Goal: Task Accomplishment & Management: Use online tool/utility

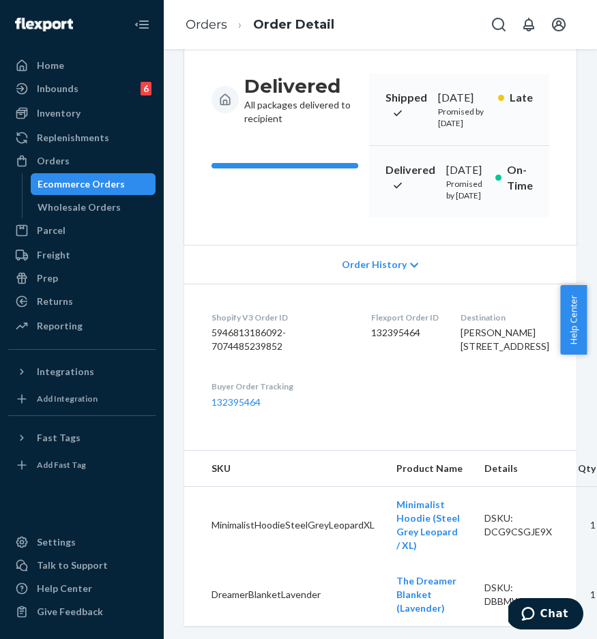
scroll to position [13, 0]
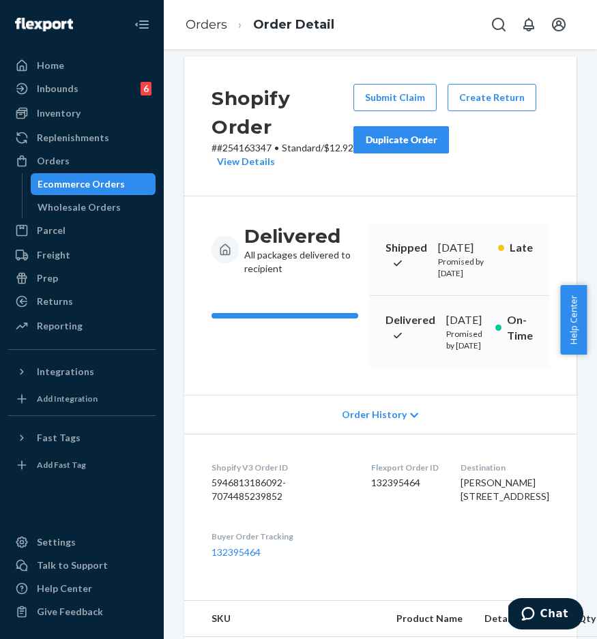
click at [99, 178] on div "Ecommerce Orders" at bounding box center [81, 184] width 87 height 14
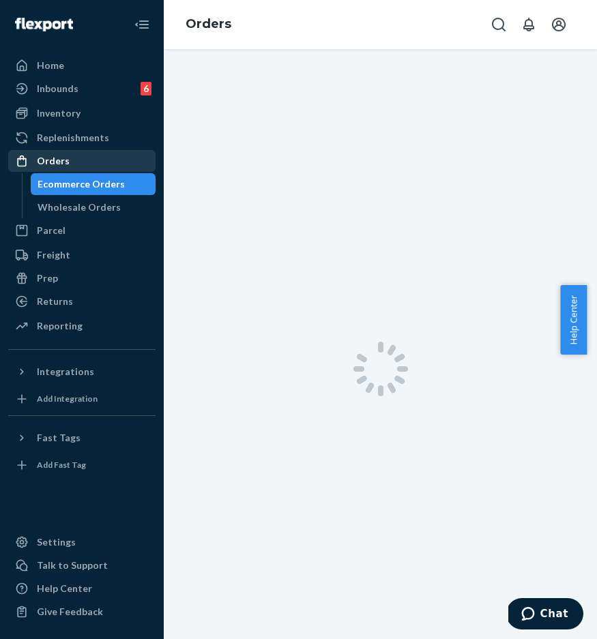
click at [100, 169] on div "Orders" at bounding box center [82, 160] width 145 height 19
drag, startPoint x: 97, startPoint y: 157, endPoint x: 104, endPoint y: 155, distance: 7.1
click at [97, 157] on div "Orders" at bounding box center [82, 160] width 145 height 19
click at [131, 162] on div "Orders" at bounding box center [82, 160] width 145 height 19
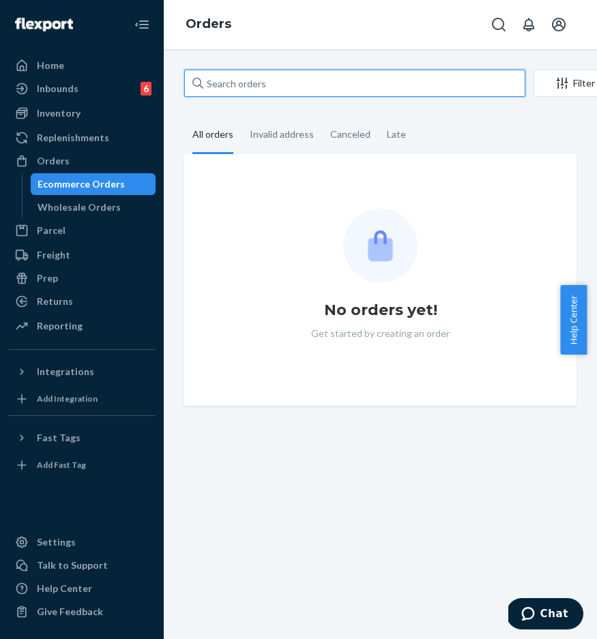
click at [247, 93] on input "text" at bounding box center [354, 83] width 341 height 27
paste input "#254397872"
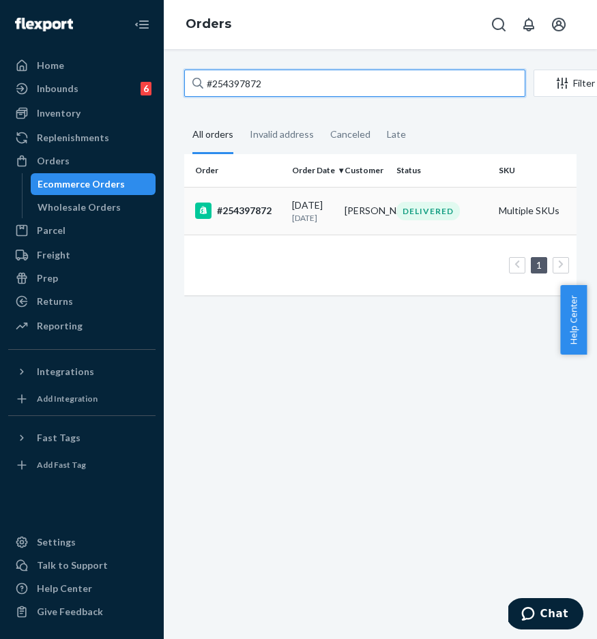
type input "#254397872"
click at [246, 219] on div "#254397872" at bounding box center [238, 211] width 86 height 16
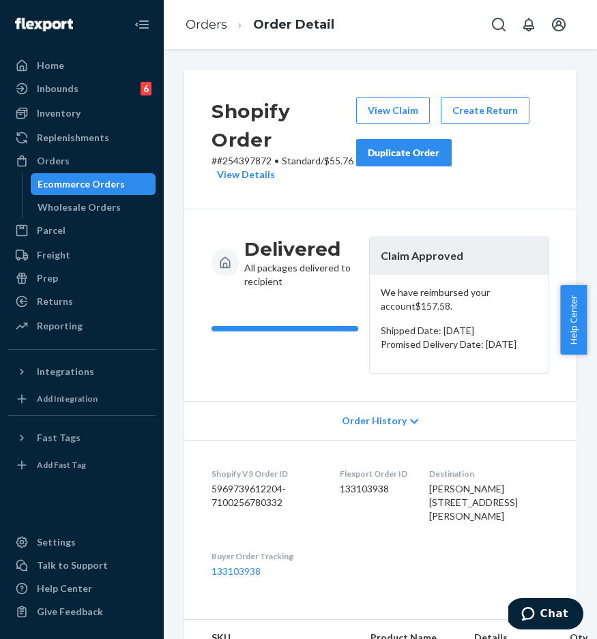
click at [393, 50] on div "Shopify Order # #254397872 • Standard / $55.76 View Details View Claim Create R…" at bounding box center [380, 344] width 433 height 590
click at [78, 164] on div "Orders" at bounding box center [82, 160] width 145 height 19
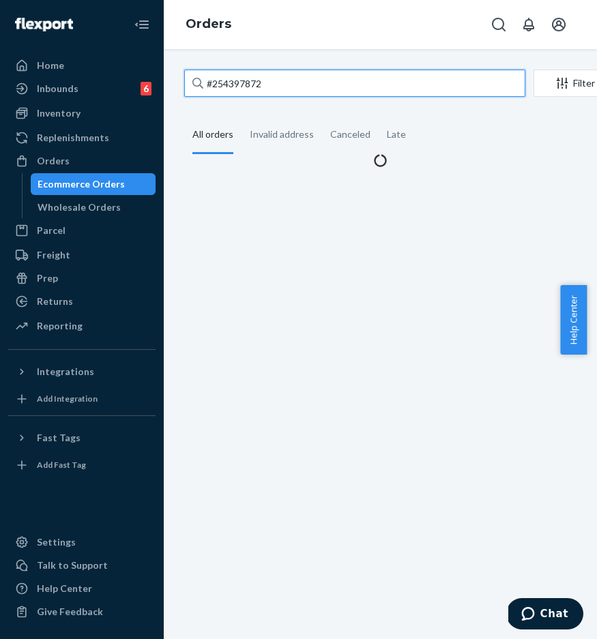
click at [312, 78] on input "#254397872" at bounding box center [354, 83] width 341 height 27
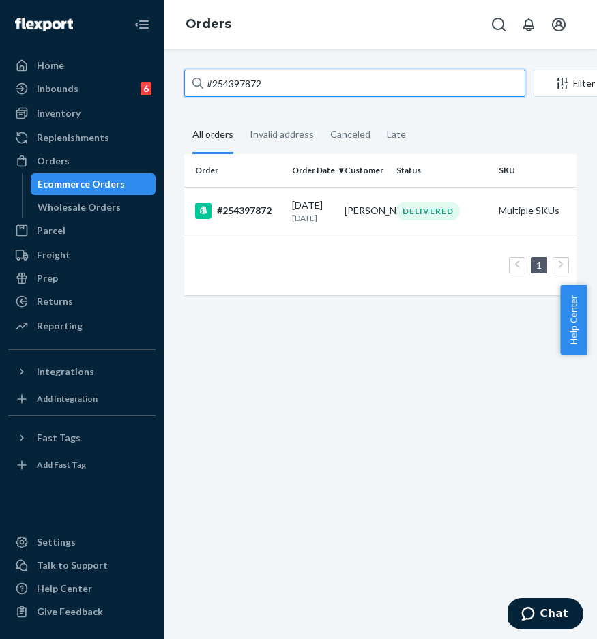
drag, startPoint x: 325, startPoint y: 85, endPoint x: 191, endPoint y: 82, distance: 133.7
click at [191, 82] on input "#254397872" at bounding box center [354, 83] width 341 height 27
paste input "528074"
type input "#254528074"
click at [246, 219] on div "#254528074" at bounding box center [238, 211] width 86 height 16
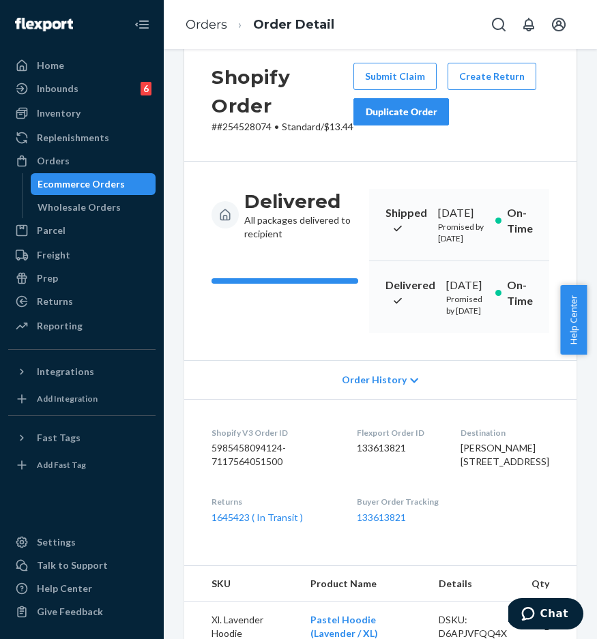
scroll to position [309, 0]
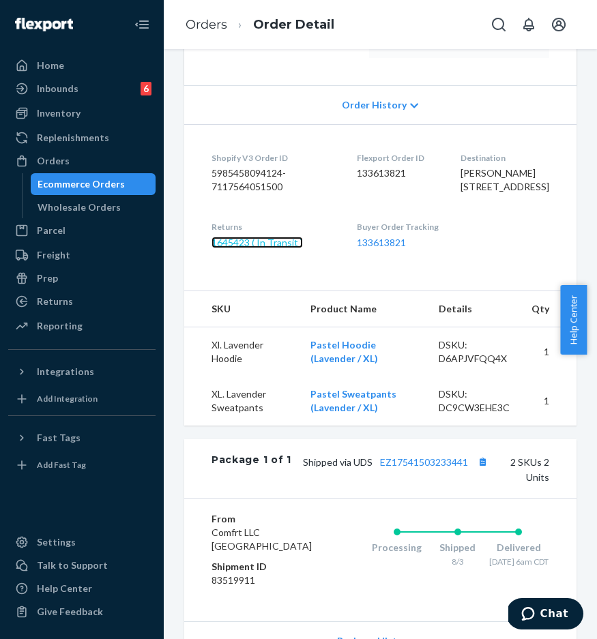
click at [290, 248] on link "1645423 ( In Transit )" at bounding box center [256, 243] width 91 height 12
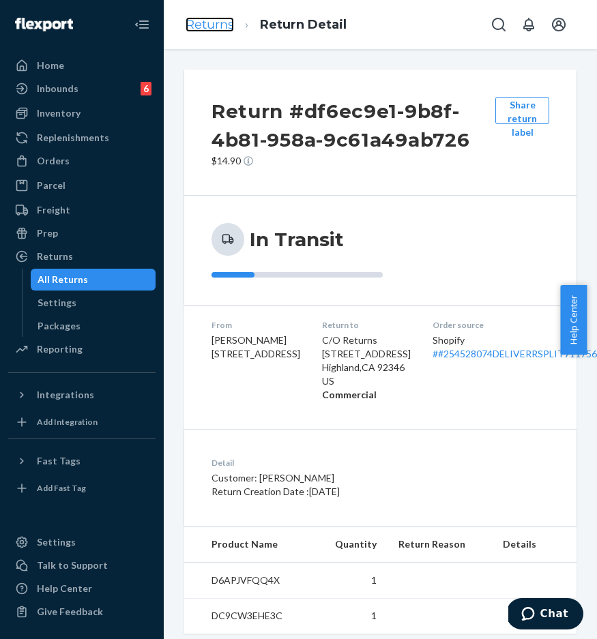
click at [214, 28] on link "Returns" at bounding box center [209, 24] width 48 height 15
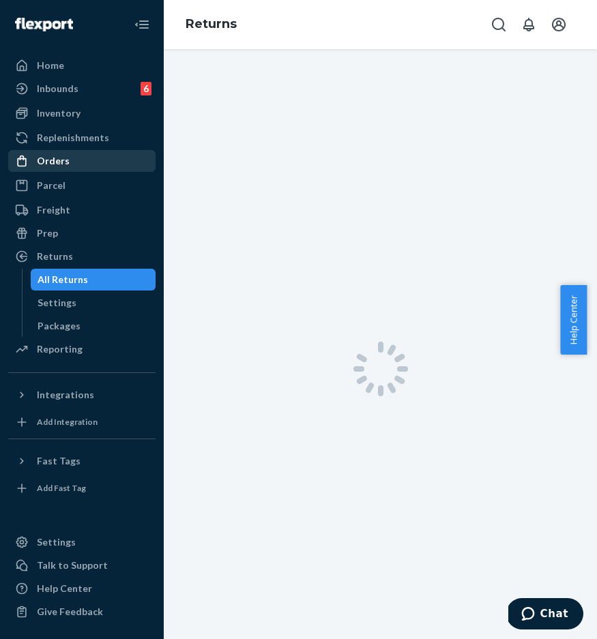
click at [68, 169] on div "Orders" at bounding box center [82, 160] width 145 height 19
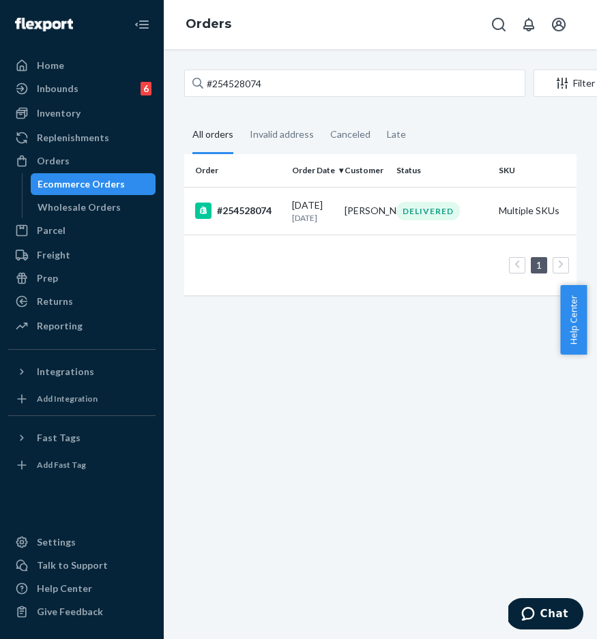
click at [248, 212] on div "#254528074" at bounding box center [238, 211] width 86 height 16
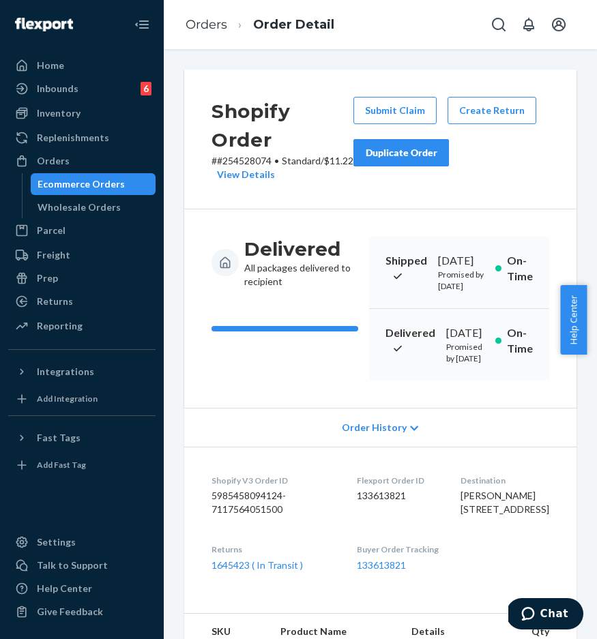
click at [402, 162] on button "Duplicate Order" at bounding box center [400, 152] width 95 height 27
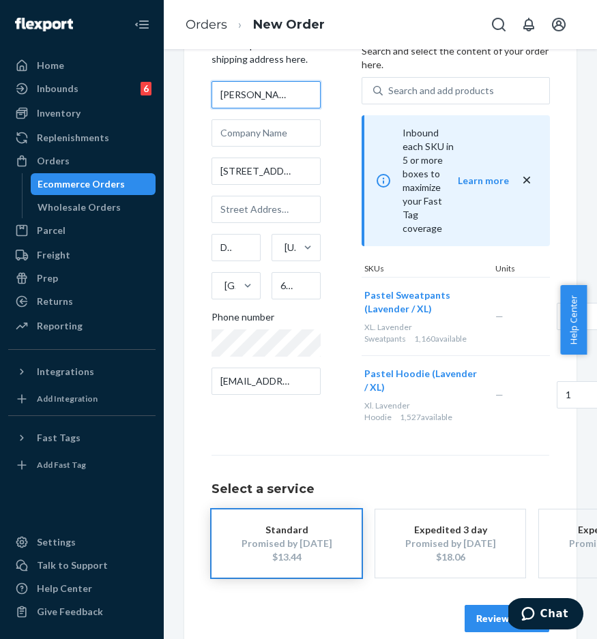
scroll to position [74, 0]
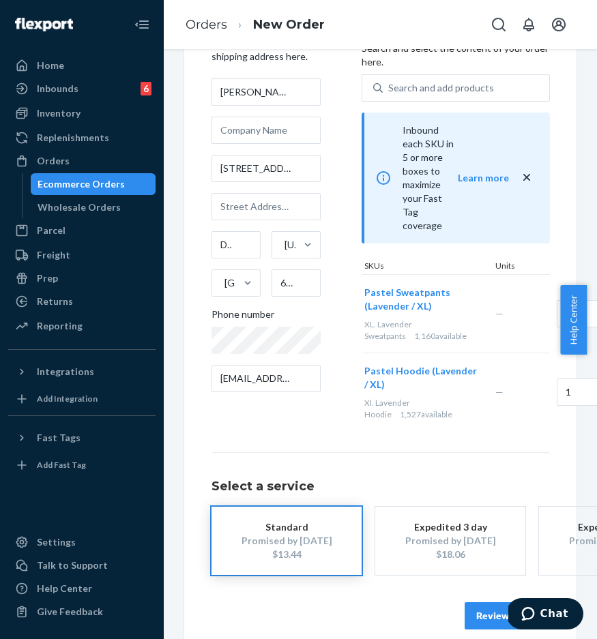
click at [473, 602] on button "Review Order" at bounding box center [506, 615] width 85 height 27
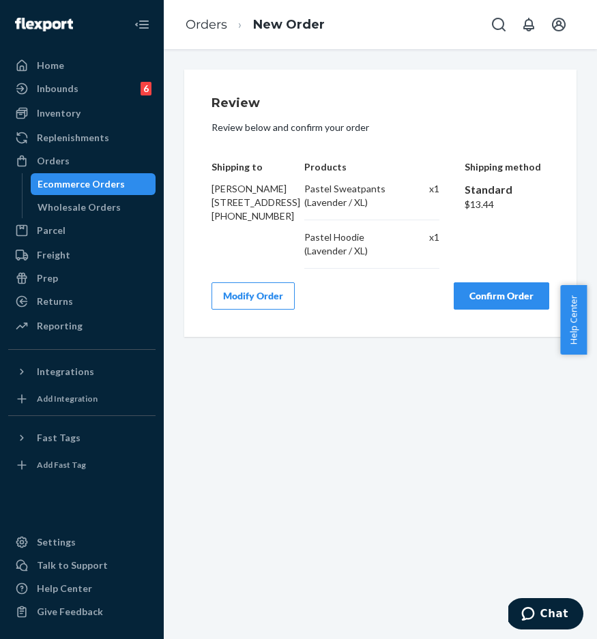
click at [484, 304] on button "Confirm Order" at bounding box center [500, 295] width 95 height 27
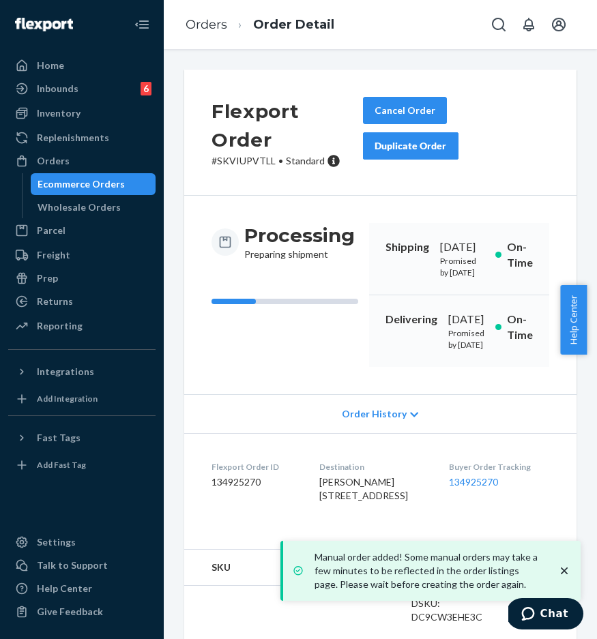
scroll to position [12, 0]
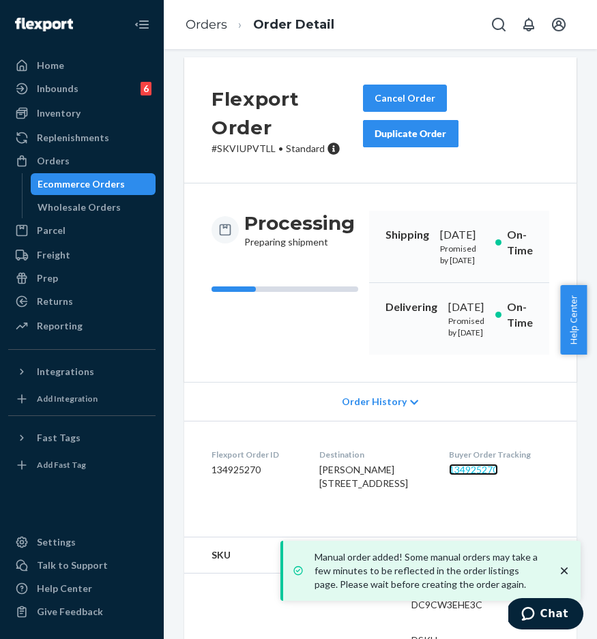
click at [466, 475] on link "134925270" at bounding box center [473, 470] width 49 height 12
click at [524, 421] on div "Order History" at bounding box center [380, 401] width 392 height 39
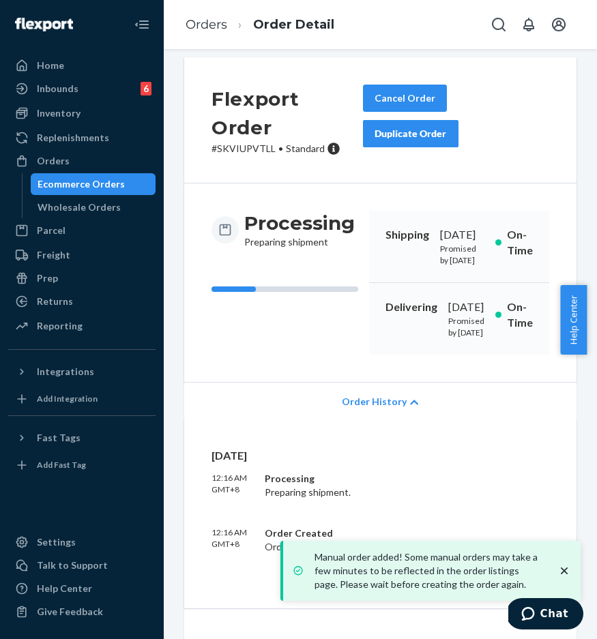
click at [429, 421] on div "Order History" at bounding box center [380, 401] width 392 height 39
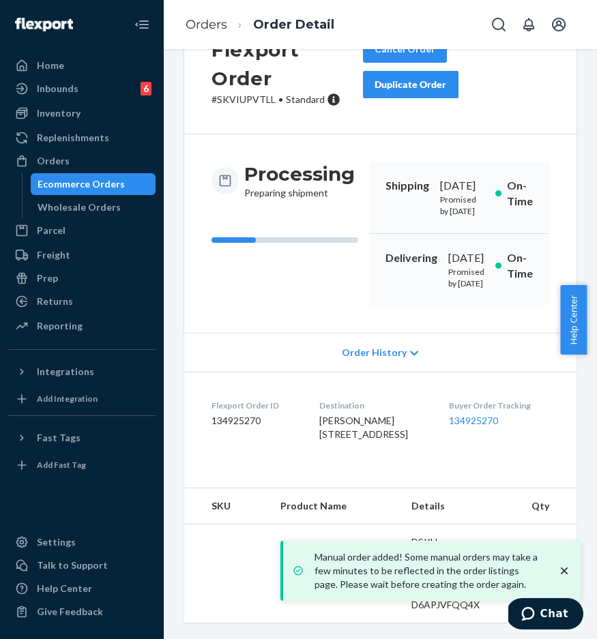
scroll to position [132, 0]
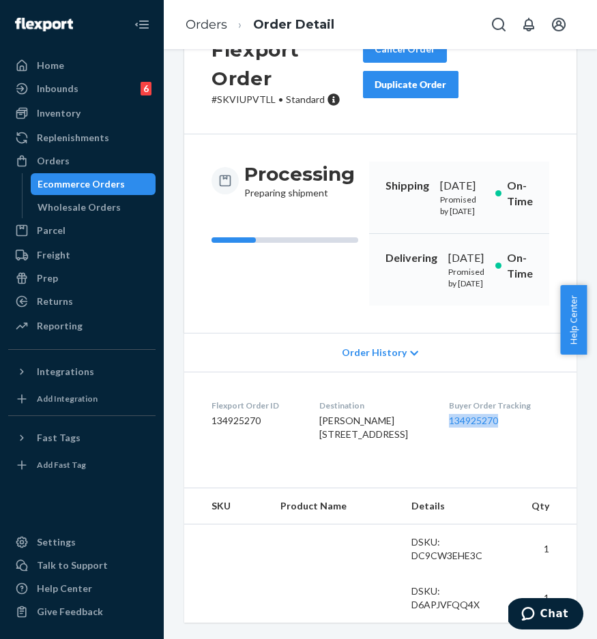
drag, startPoint x: 440, startPoint y: 393, endPoint x: 513, endPoint y: 393, distance: 73.6
click at [513, 393] on dl "Flexport Order ID 134925270 Destination Nicole Griebel 917 Edgebrook Dr Apt 8 D…" at bounding box center [380, 423] width 392 height 102
copy link "134925270"
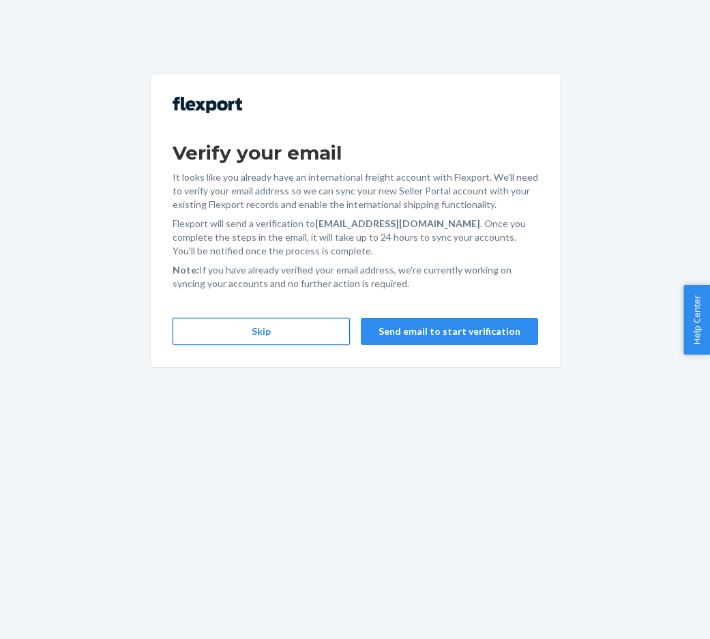
click at [346, 333] on button "Skip" at bounding box center [261, 331] width 177 height 27
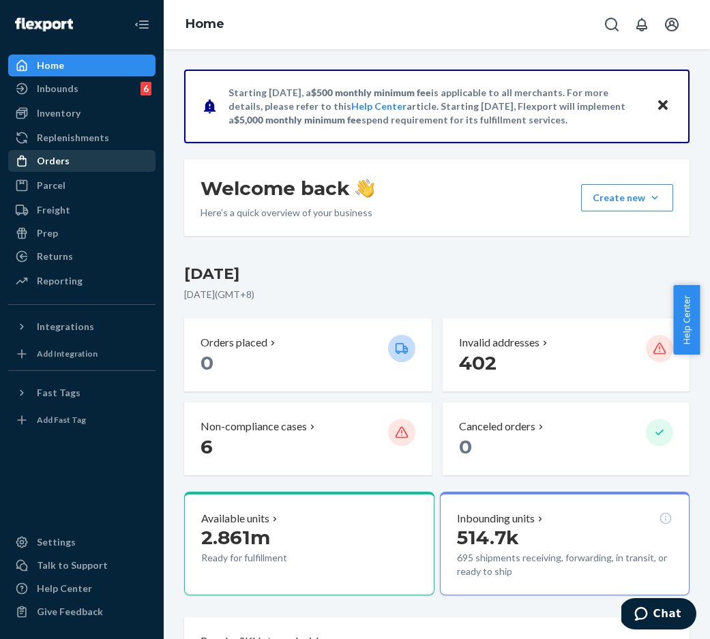
click at [112, 164] on div "Orders" at bounding box center [82, 160] width 145 height 19
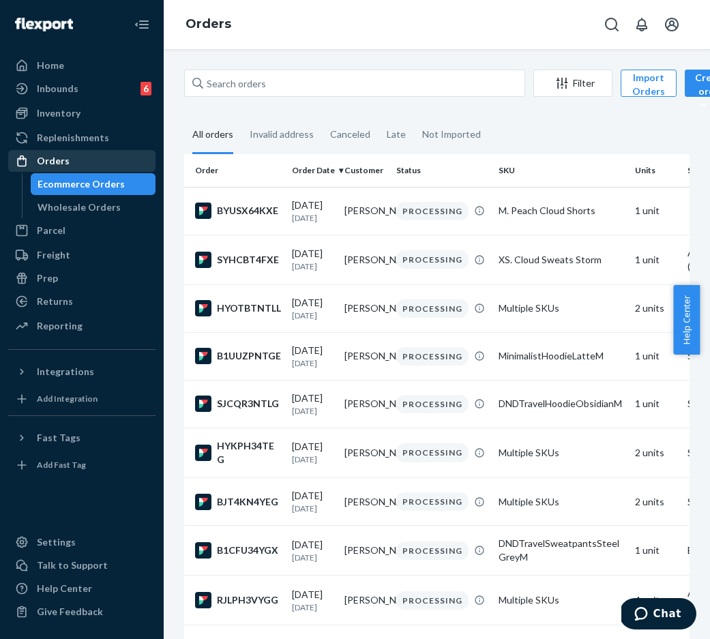
click at [84, 168] on div "Orders" at bounding box center [82, 160] width 145 height 19
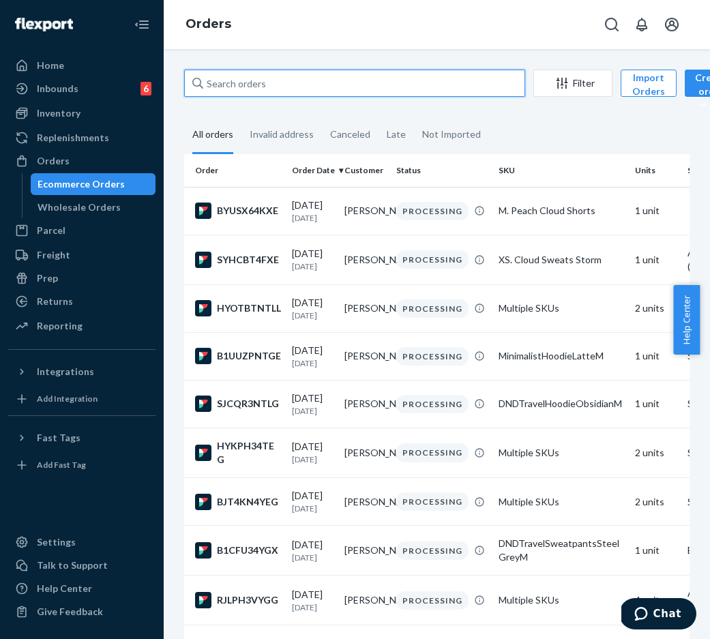
click at [260, 91] on input "text" at bounding box center [354, 83] width 341 height 27
paste input "#254397872"
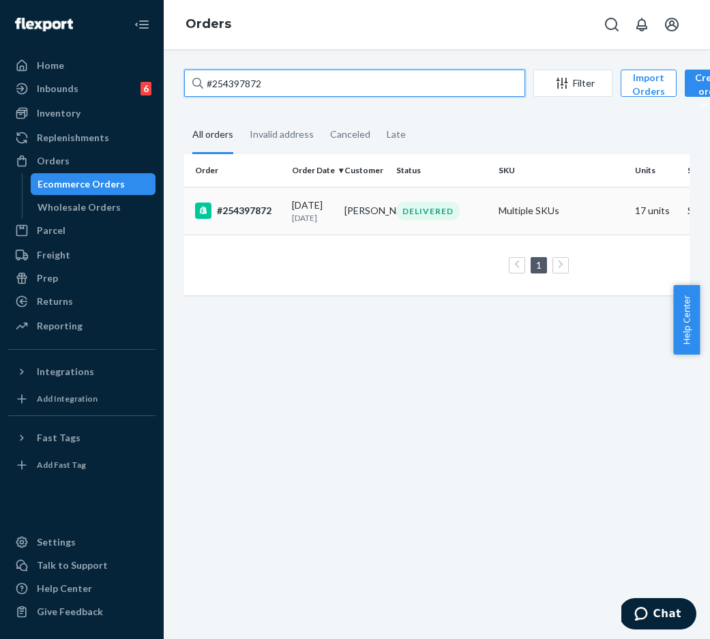
type input "#254397872"
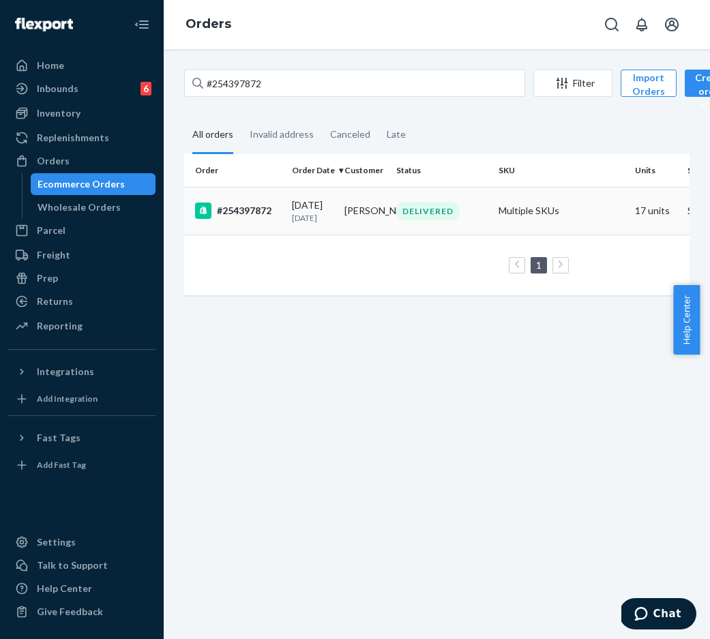
click at [236, 216] on div "#254397872" at bounding box center [238, 211] width 86 height 16
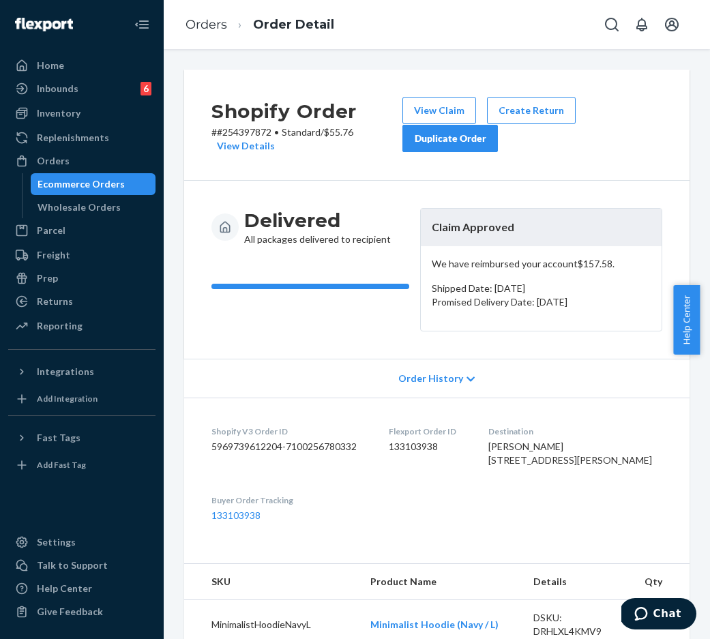
click at [485, 140] on div "Duplicate Order" at bounding box center [450, 139] width 72 height 14
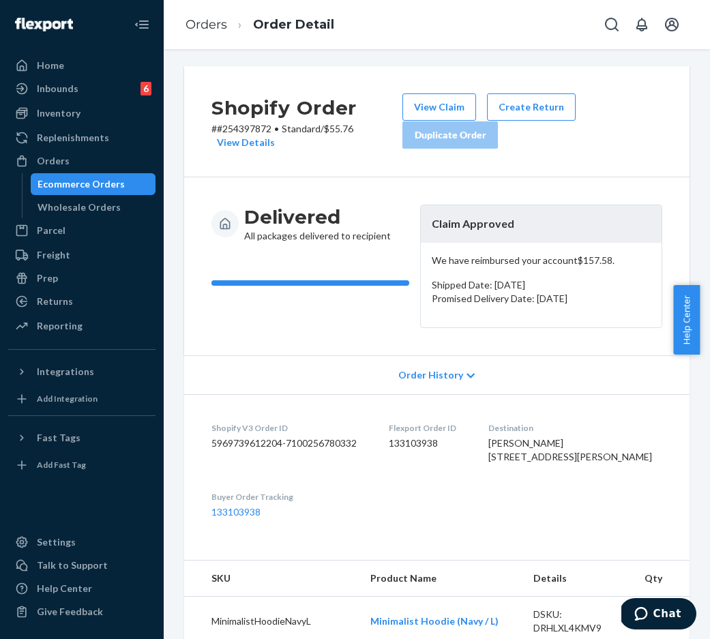
scroll to position [2, 0]
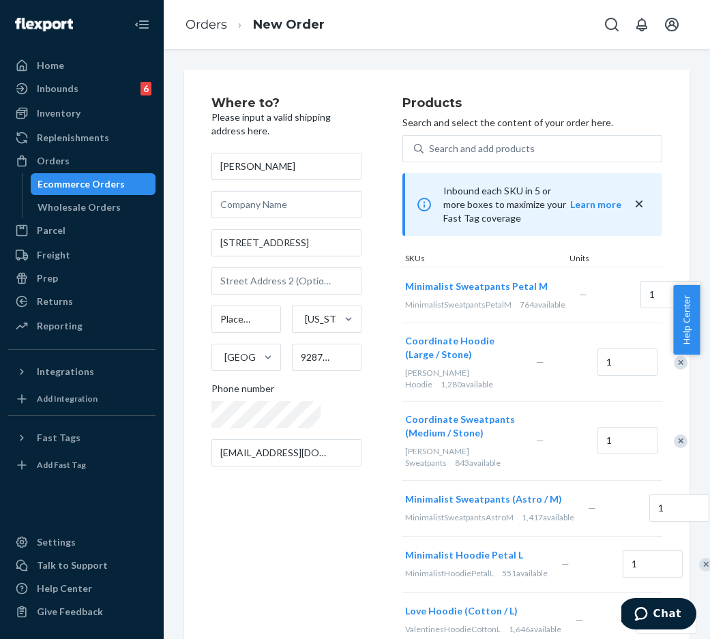
scroll to position [0, 7]
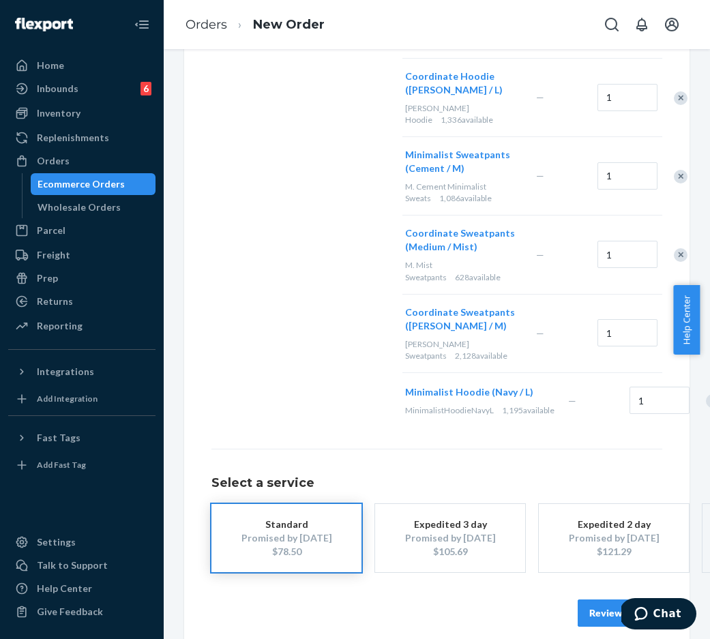
scroll to position [838, 0]
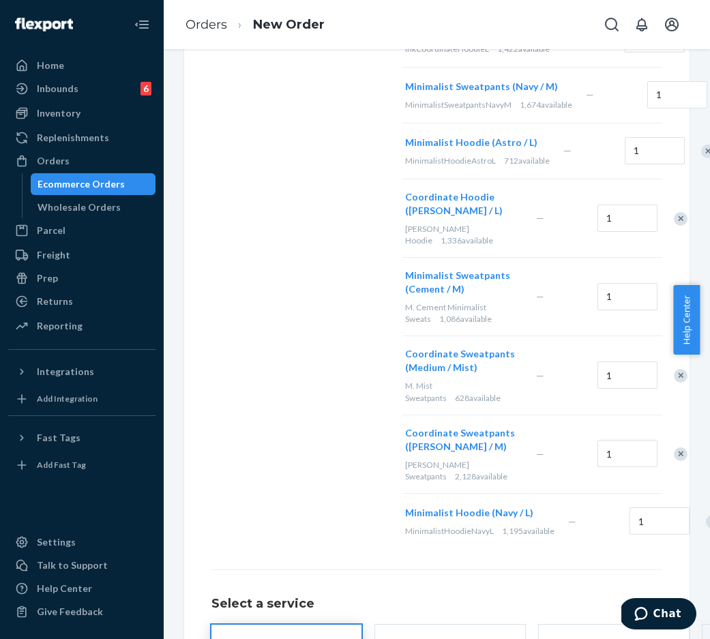
click at [674, 461] on div "Remove Item" at bounding box center [681, 454] width 14 height 14
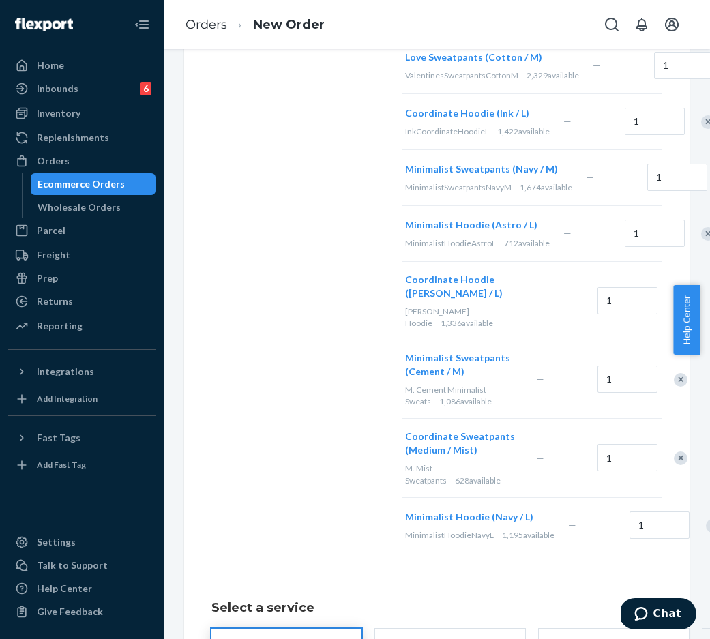
scroll to position [753, 0]
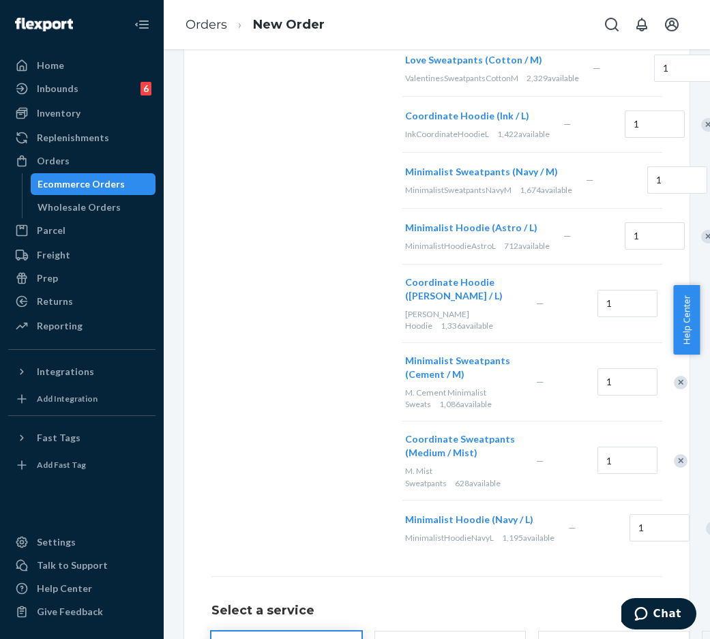
click at [674, 311] on div "Remove Item" at bounding box center [681, 304] width 14 height 14
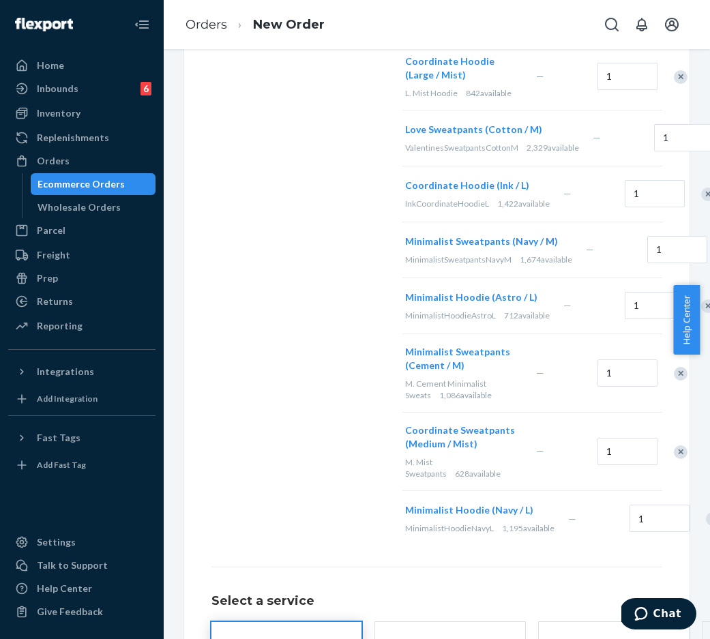
scroll to position [791, 0]
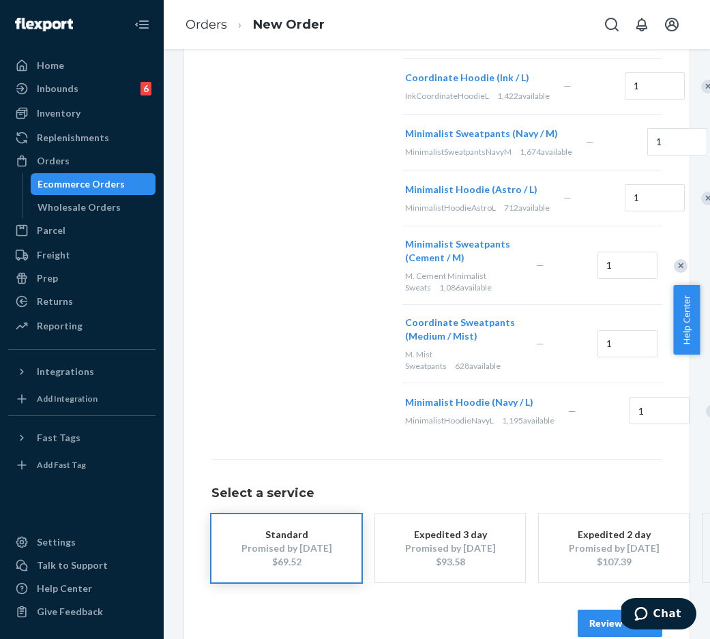
click at [674, 351] on div "Remove Item" at bounding box center [681, 345] width 14 height 14
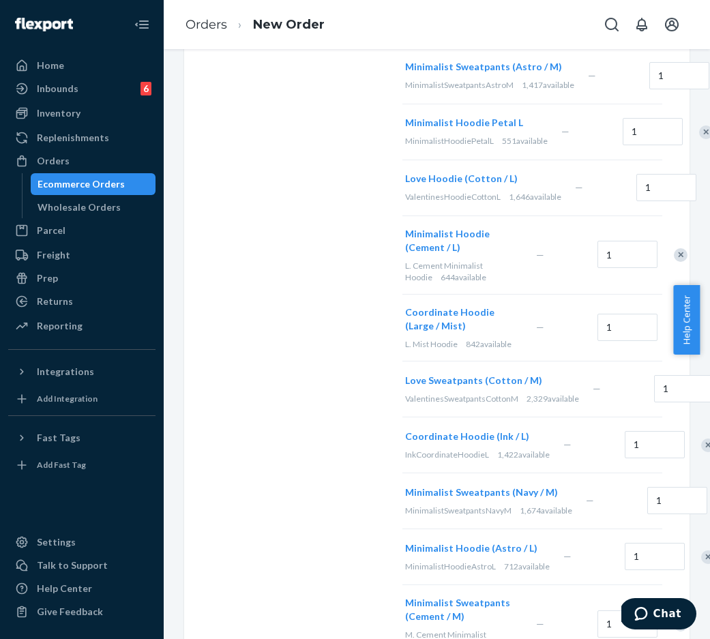
scroll to position [421, 0]
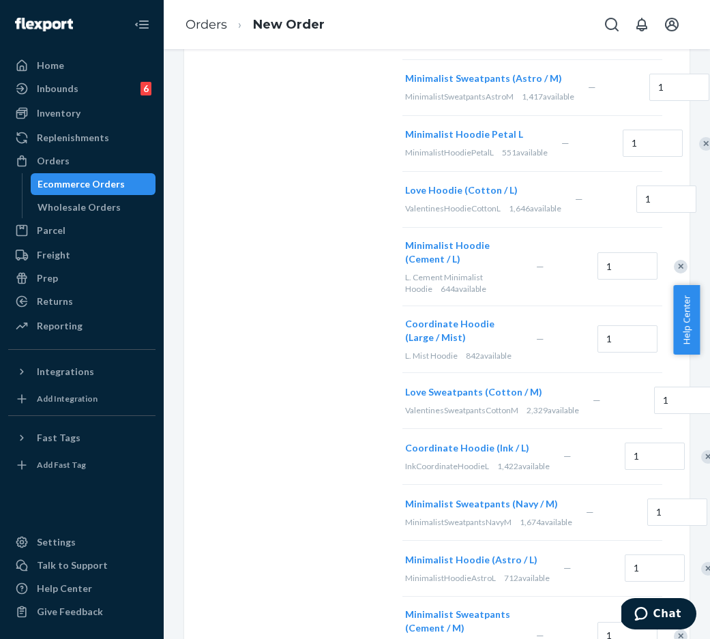
click at [674, 346] on div "Remove Item" at bounding box center [681, 340] width 14 height 14
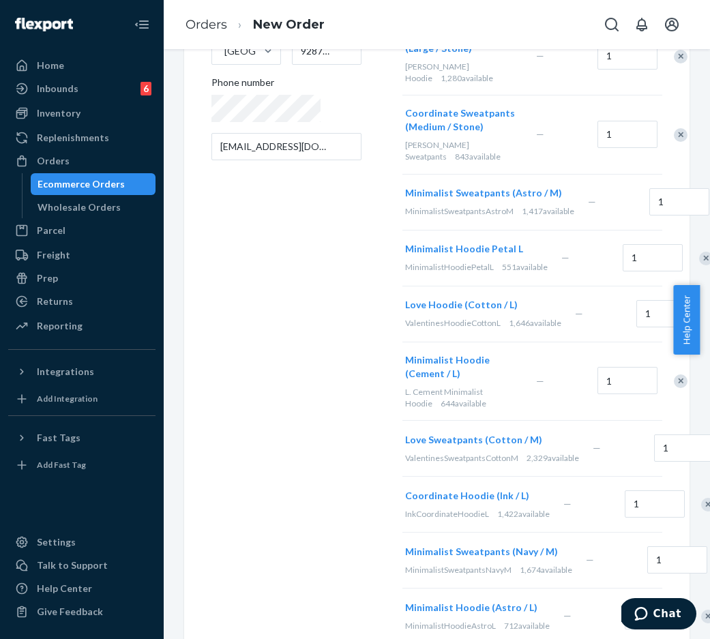
scroll to position [297, 0]
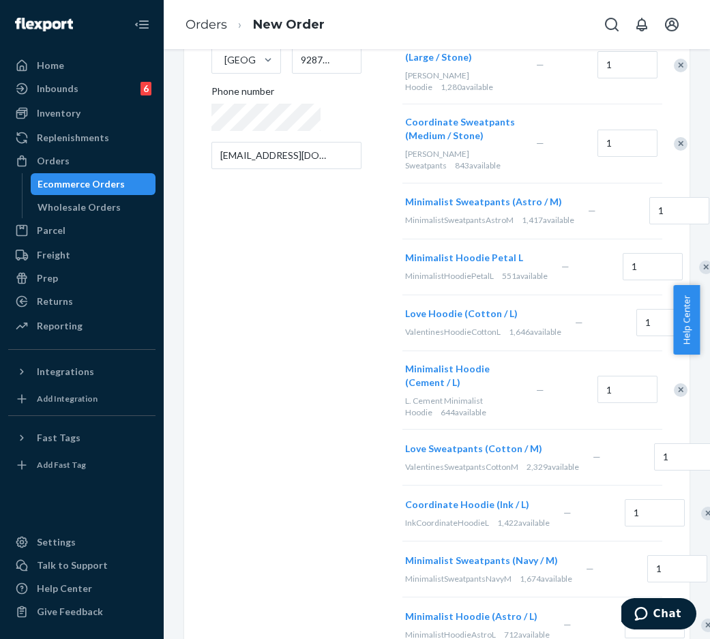
click at [709, 330] on div "Remove Item" at bounding box center [720, 323] width 14 height 14
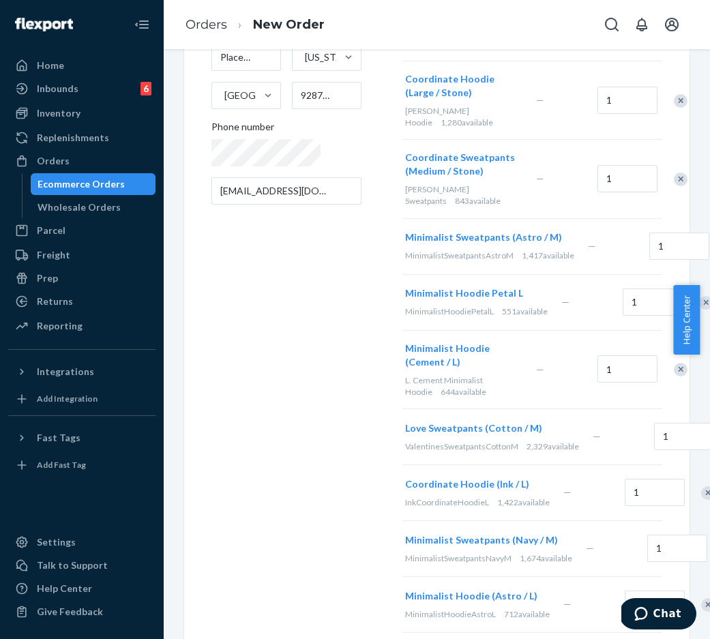
scroll to position [243, 0]
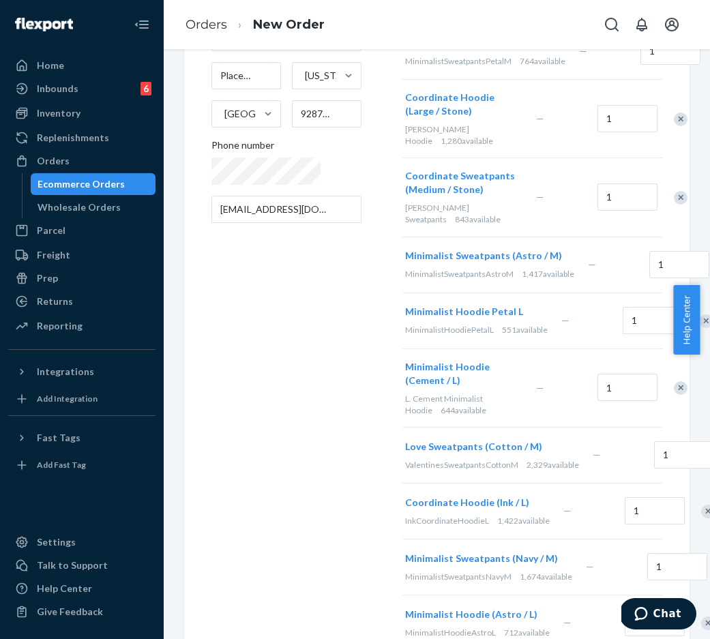
click at [699, 328] on div "Remove Item" at bounding box center [706, 321] width 14 height 14
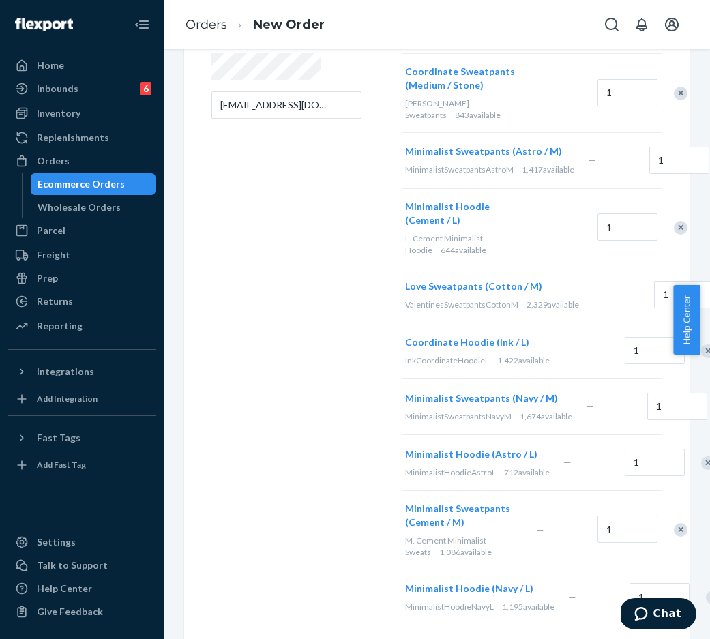
scroll to position [348, 0]
click at [701, 357] on div "Remove Item" at bounding box center [708, 351] width 14 height 14
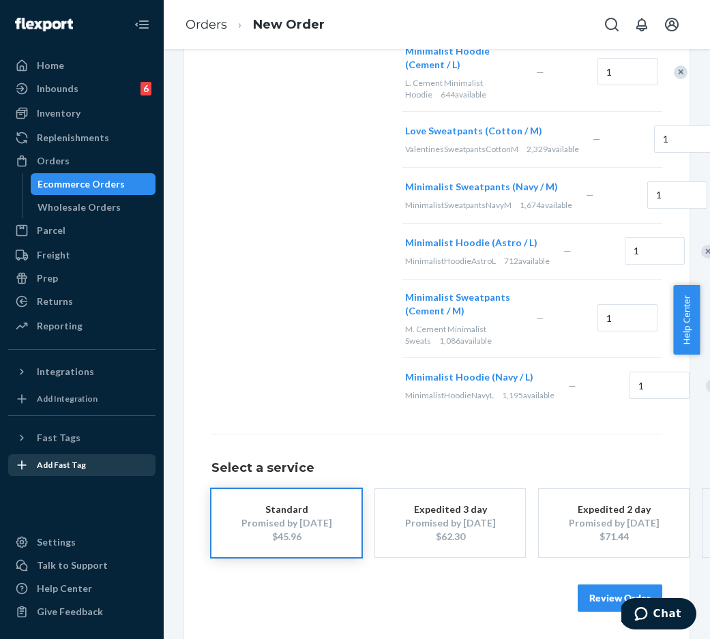
scroll to position [571, 0]
click at [603, 591] on button "Review Order" at bounding box center [620, 597] width 85 height 27
click at [603, 591] on div "Where to? Please input a valid shipping address here. [PERSON_NAME] [STREET_ADD…" at bounding box center [437, 344] width 546 height 590
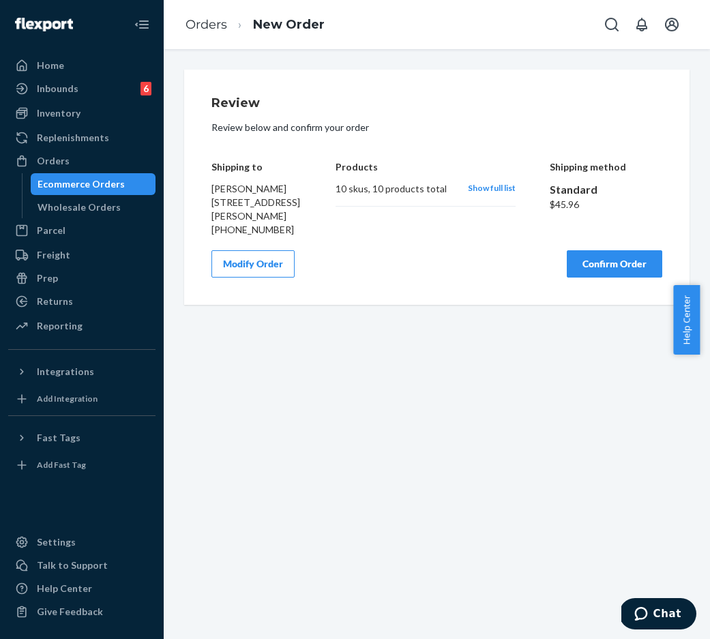
click at [601, 278] on button "Confirm Order" at bounding box center [614, 263] width 95 height 27
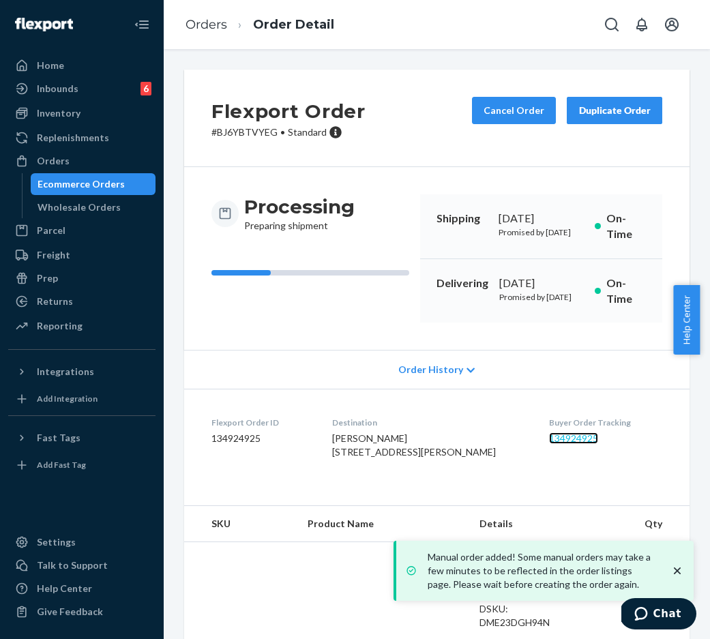
click at [549, 444] on link "134924925" at bounding box center [573, 438] width 49 height 12
drag, startPoint x: 536, startPoint y: 494, endPoint x: 529, endPoint y: 477, distance: 17.7
click at [549, 464] on div "Buyer Order Tracking 134924925" at bounding box center [605, 440] width 113 height 47
drag, startPoint x: 525, startPoint y: 472, endPoint x: 595, endPoint y: 469, distance: 69.6
click at [595, 469] on dl "Flexport Order ID 134924925 Destination [PERSON_NAME] [STREET_ADDRESS][PERSON_N…" at bounding box center [436, 440] width 505 height 102
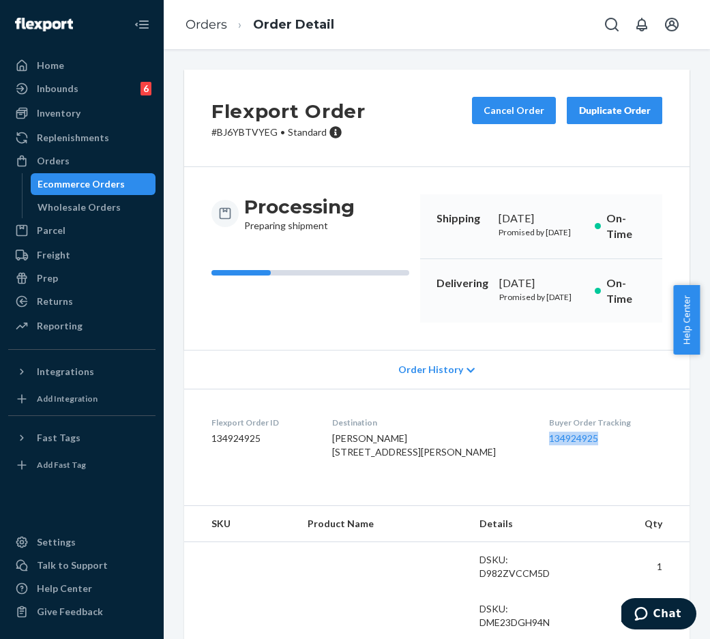
copy link "134924925"
